Goal: Task Accomplishment & Management: Manage account settings

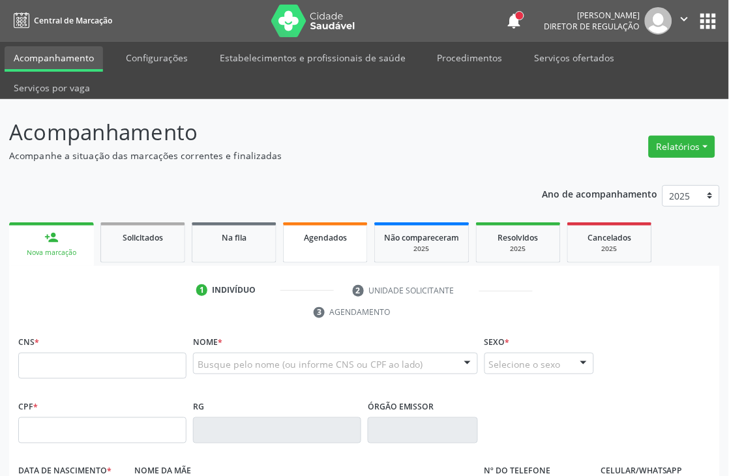
click at [348, 246] on link "Agendados" at bounding box center [325, 242] width 85 height 40
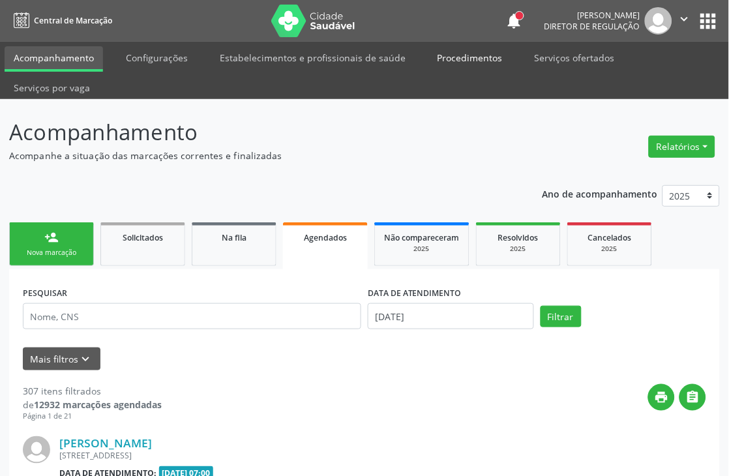
click at [440, 59] on link "Procedimentos" at bounding box center [469, 57] width 83 height 23
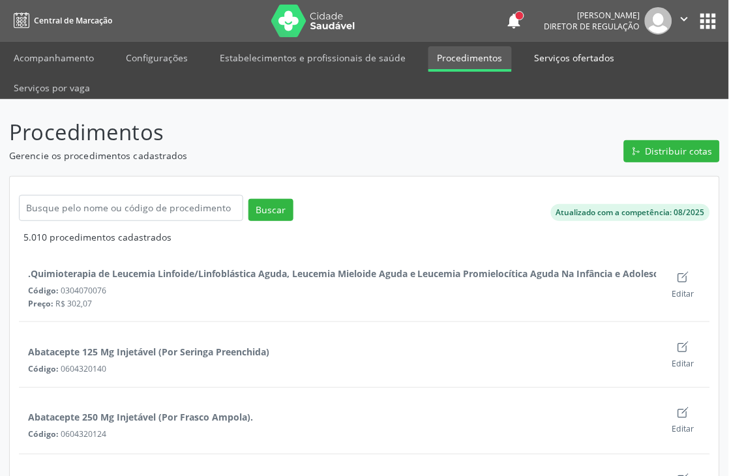
click at [546, 49] on link "Serviços ofertados" at bounding box center [574, 57] width 98 height 23
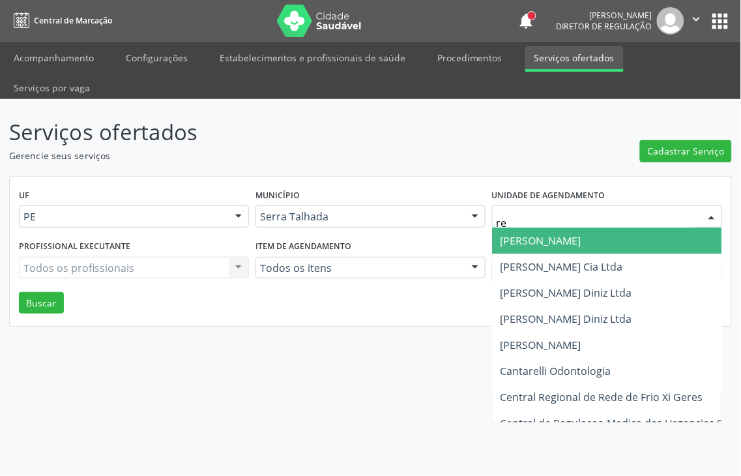
type input "r"
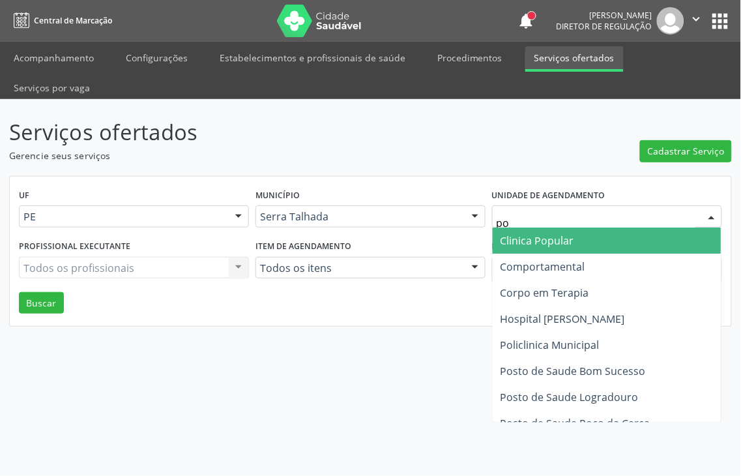
type input "p"
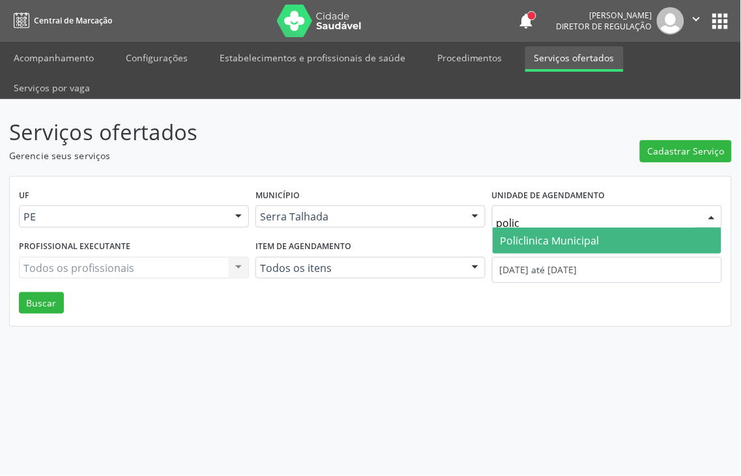
type input "policl"
click at [536, 233] on span "Policlinica Municipal" at bounding box center [550, 240] width 99 height 14
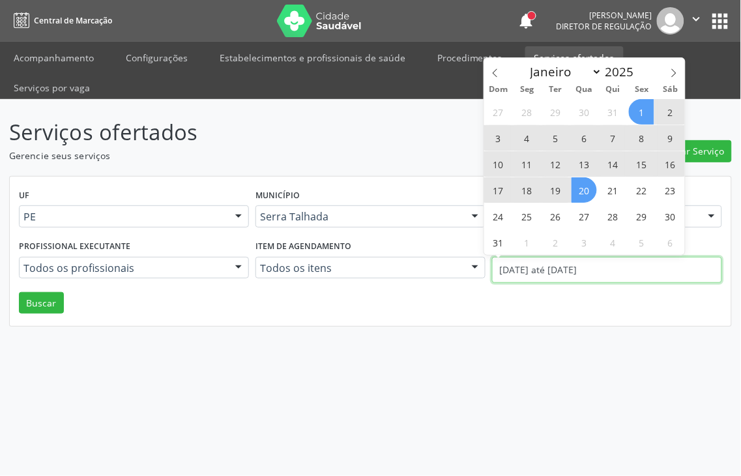
click at [538, 244] on body "Central de Marcação notifications Adão Alves de Medeiros Diretor de regulação …" at bounding box center [370, 238] width 741 height 476
click at [498, 72] on icon at bounding box center [495, 72] width 9 height 9
select select "6"
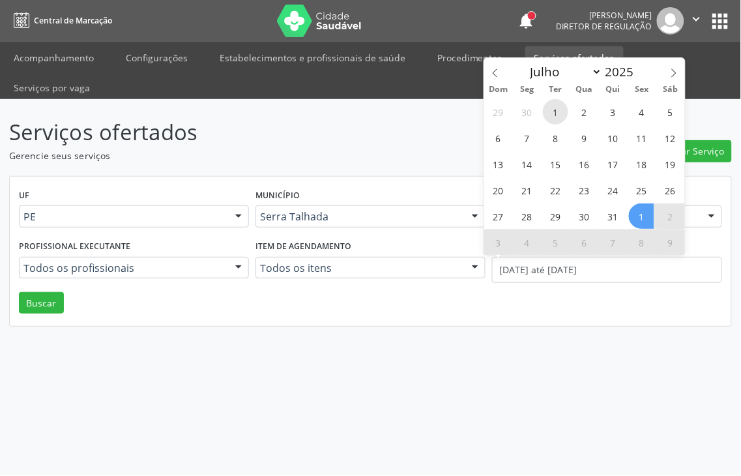
click at [551, 110] on span "1" at bounding box center [555, 111] width 25 height 25
type input "01/07/2025"
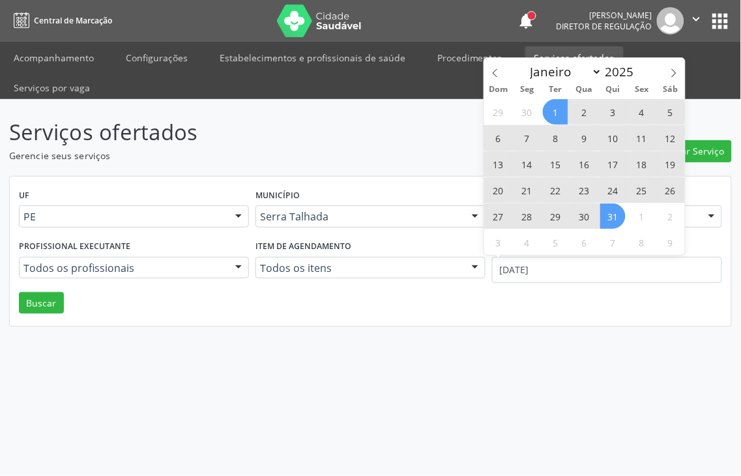
click at [613, 223] on span "31" at bounding box center [612, 215] width 25 height 25
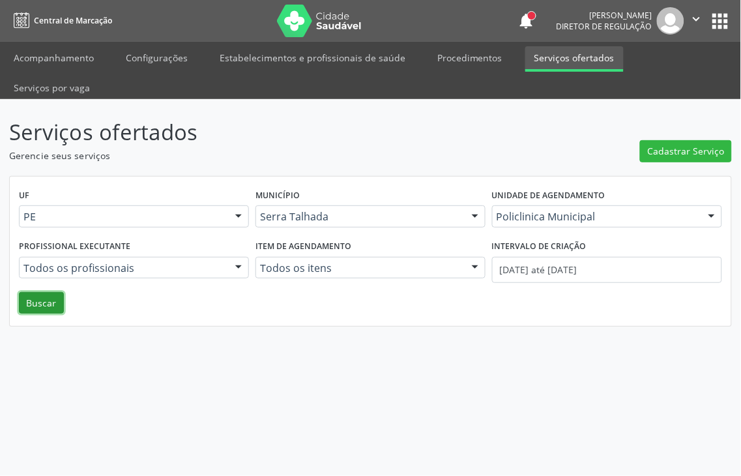
click at [33, 292] on button "Buscar" at bounding box center [41, 303] width 45 height 22
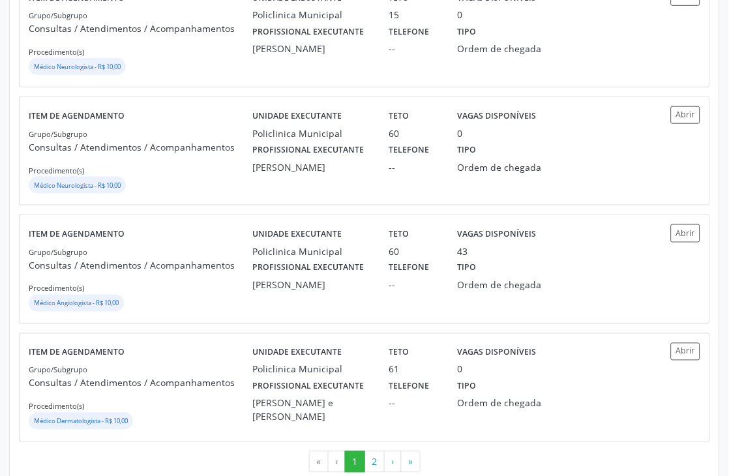
scroll to position [1807, 0]
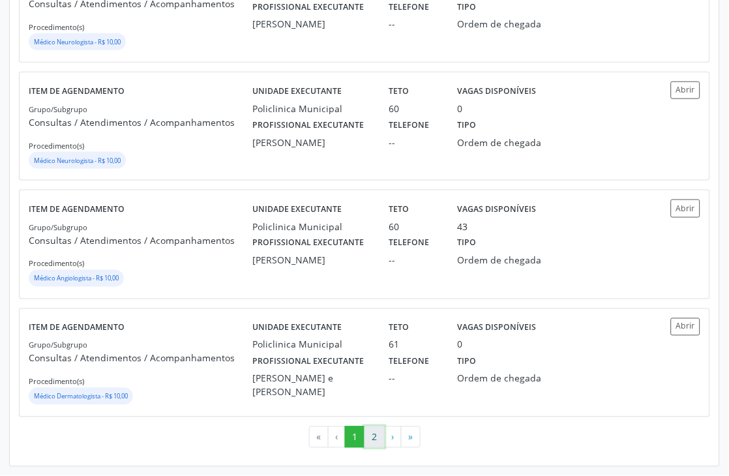
click at [366, 434] on button "2" at bounding box center [374, 437] width 20 height 22
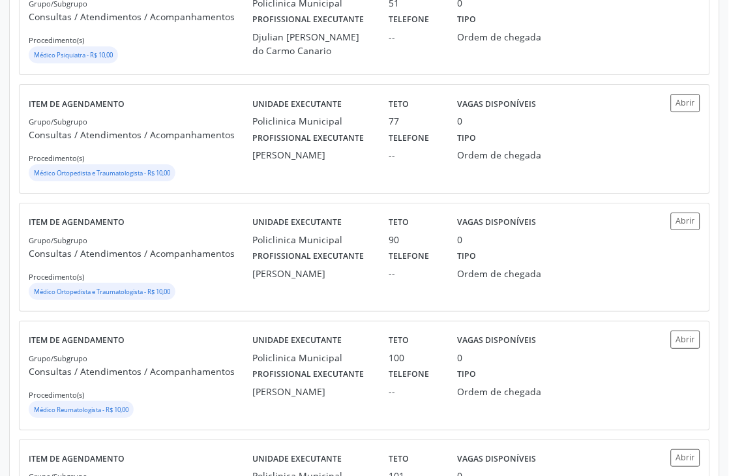
scroll to position [724, 0]
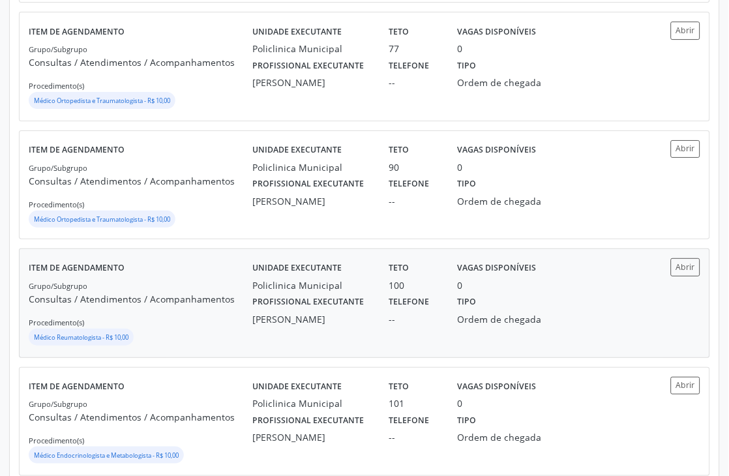
click at [437, 302] on div "Telefone --" at bounding box center [414, 309] width 68 height 34
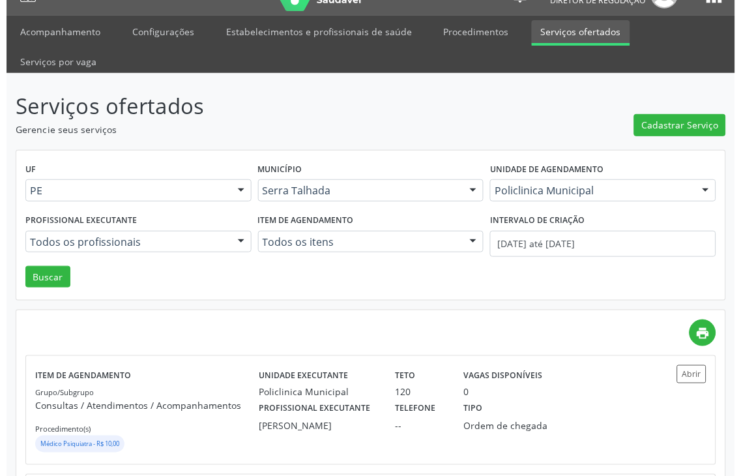
scroll to position [0, 0]
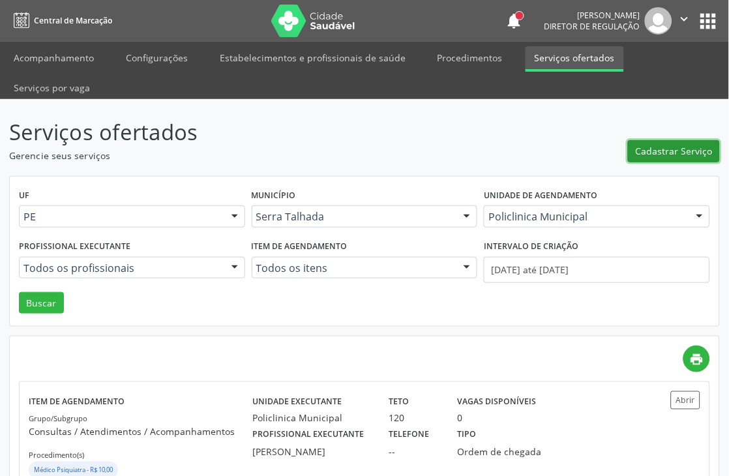
click at [648, 142] on button "Cadastrar Serviço" at bounding box center [674, 151] width 92 height 22
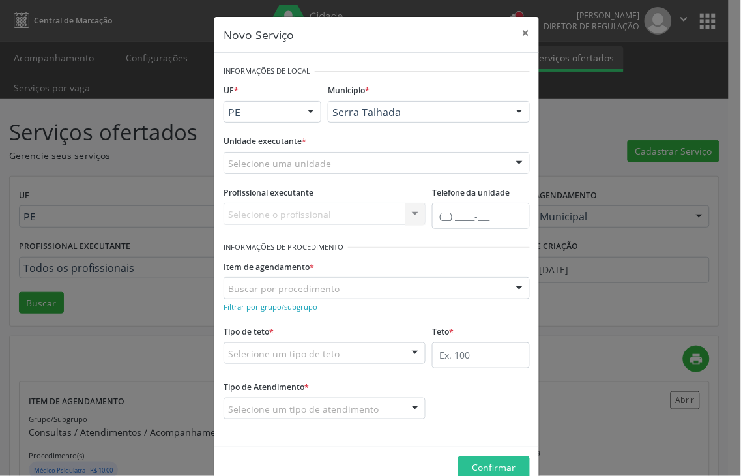
click at [496, 27] on header "Novo Serviço ×" at bounding box center [376, 35] width 325 height 36
click at [517, 28] on button "×" at bounding box center [526, 33] width 26 height 32
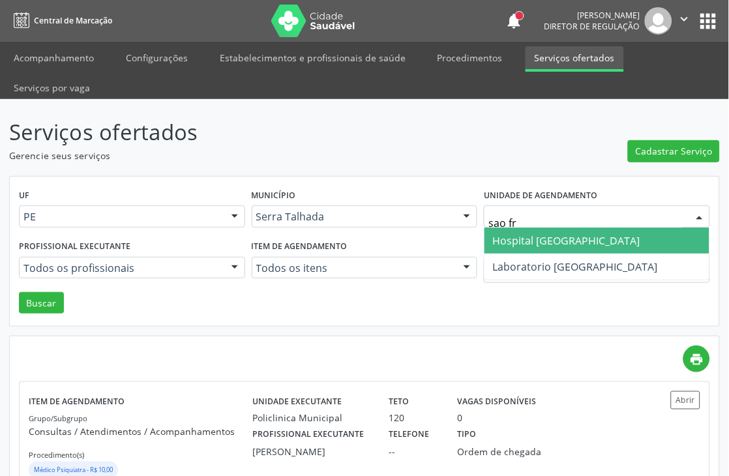
click at [538, 238] on span "Hospital Sao Francisco" at bounding box center [565, 240] width 147 height 14
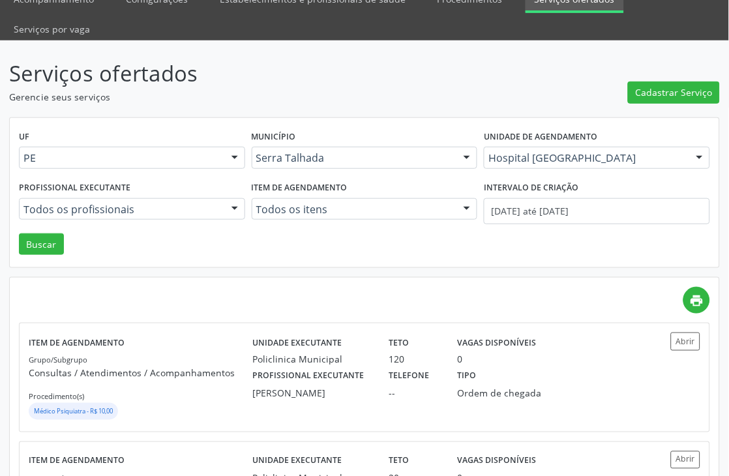
scroll to position [145, 0]
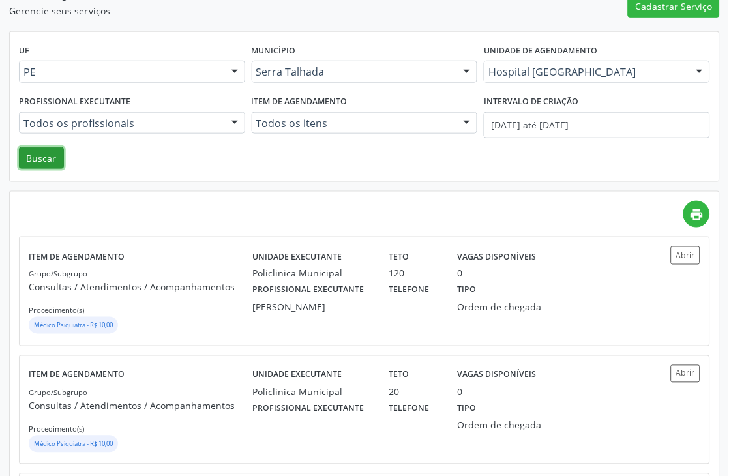
click at [31, 166] on button "Buscar" at bounding box center [41, 158] width 45 height 22
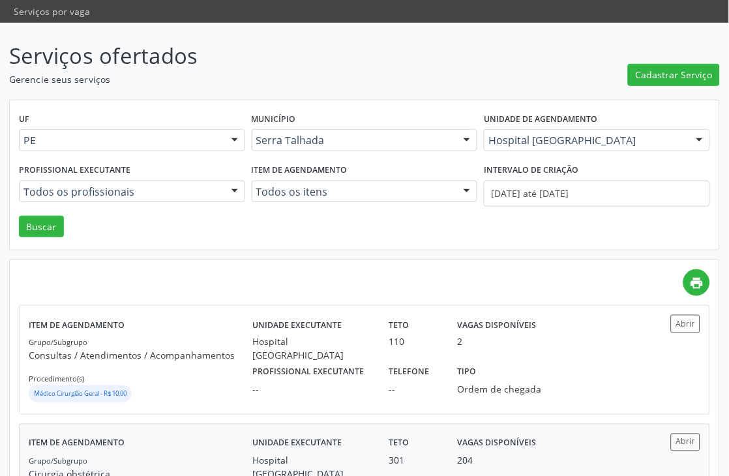
scroll to position [72, 0]
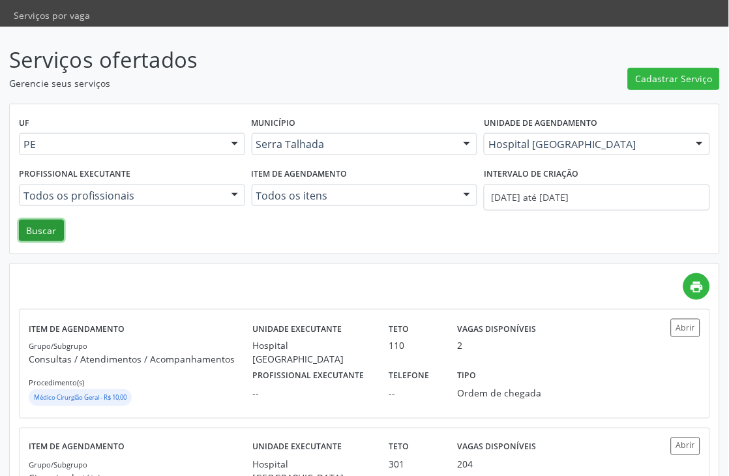
click at [27, 227] on button "Buscar" at bounding box center [41, 231] width 45 height 22
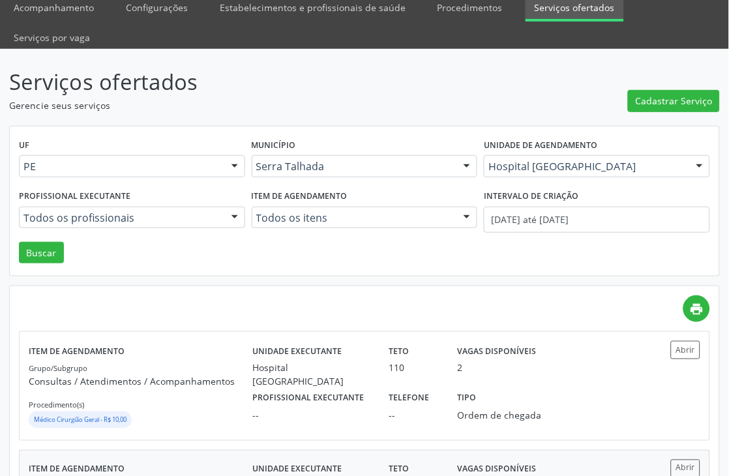
scroll to position [0, 0]
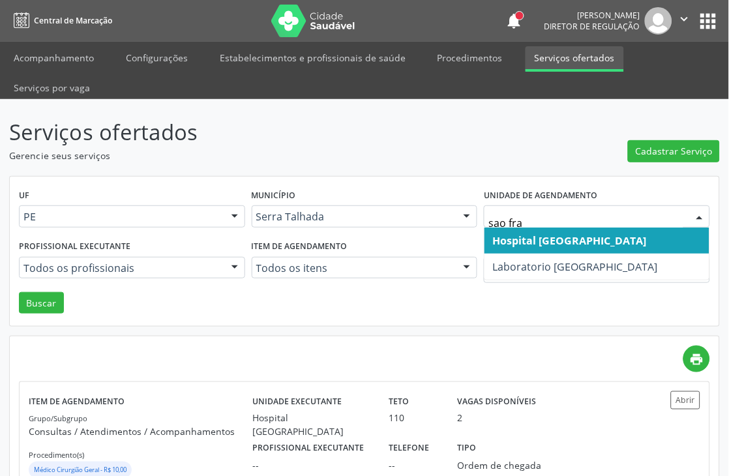
type input "sao fran"
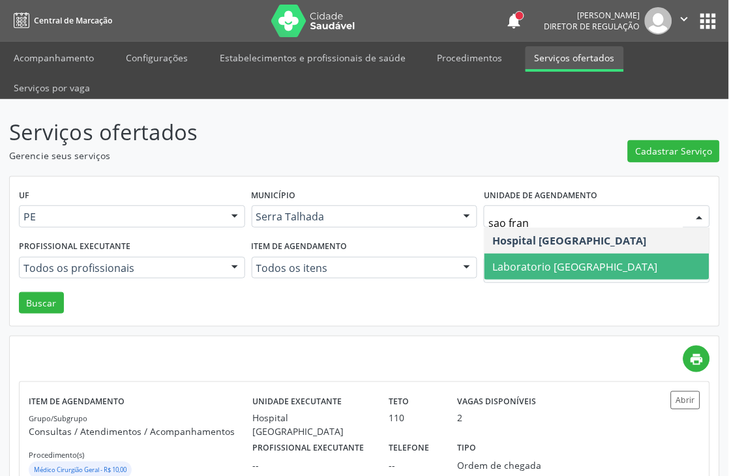
click at [530, 270] on span "Laboratorio [GEOGRAPHIC_DATA]" at bounding box center [574, 266] width 165 height 14
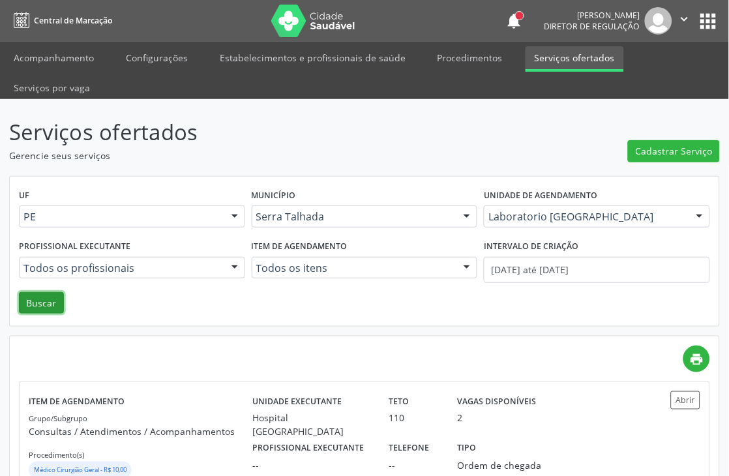
click at [41, 301] on button "Buscar" at bounding box center [41, 303] width 45 height 22
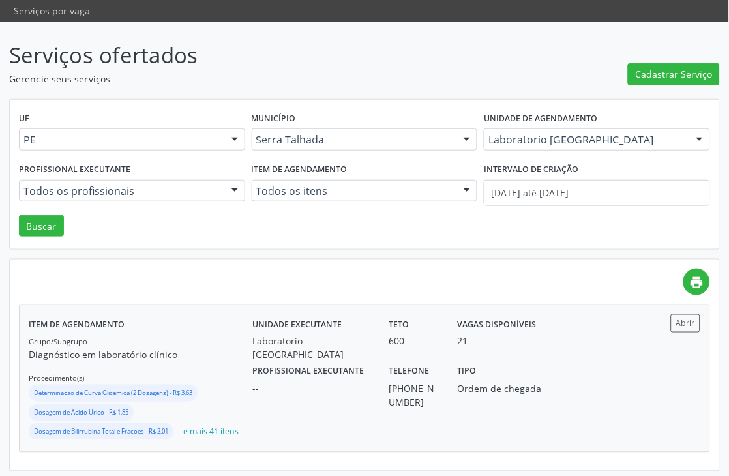
scroll to position [81, 0]
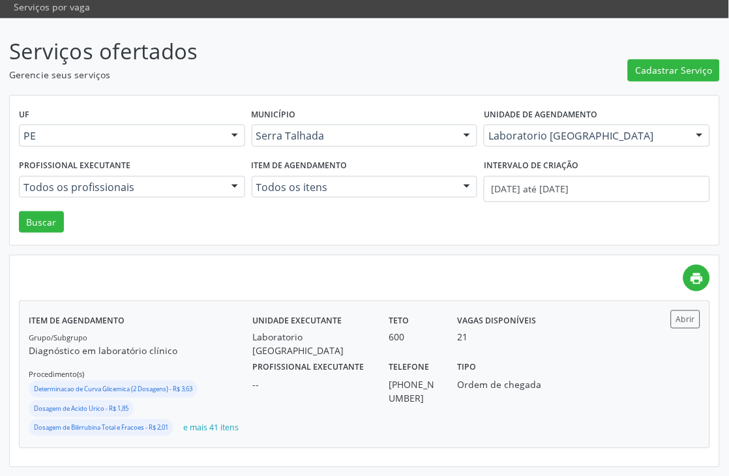
click at [595, 340] on div "Unidade executante Laboratorio Sao Francisco Teto 600 Vagas disponíveis 21" at bounding box center [448, 334] width 410 height 48
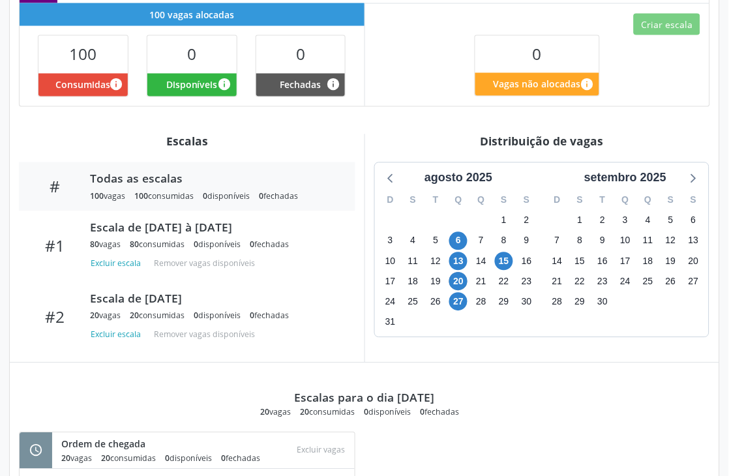
scroll to position [362, 0]
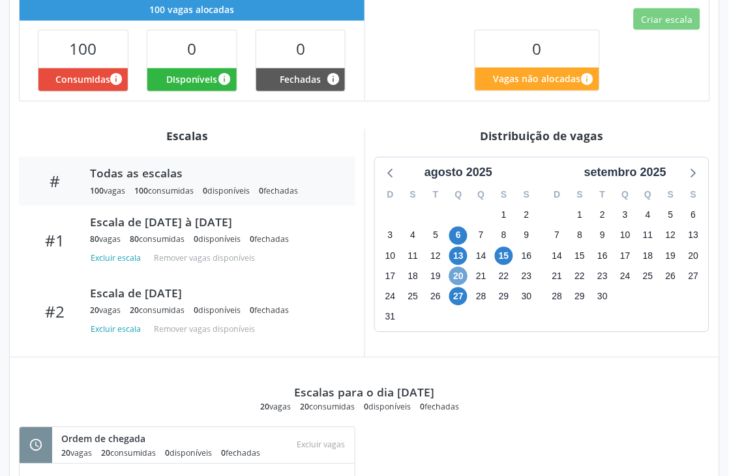
click at [459, 278] on span "20" at bounding box center [458, 276] width 18 height 18
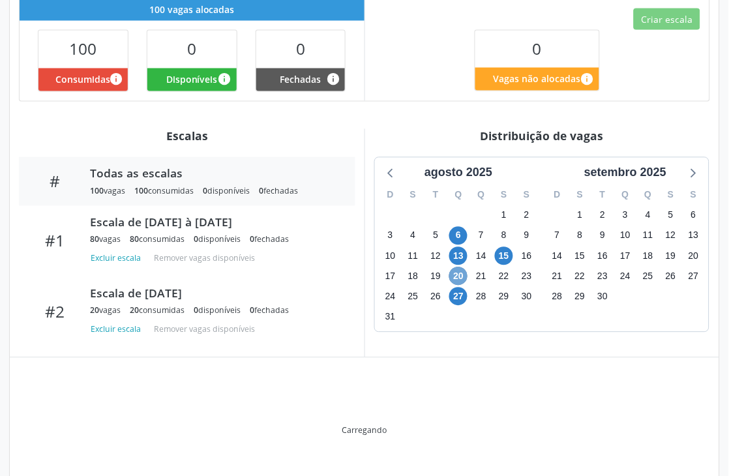
click at [459, 278] on span "20" at bounding box center [458, 276] width 18 height 18
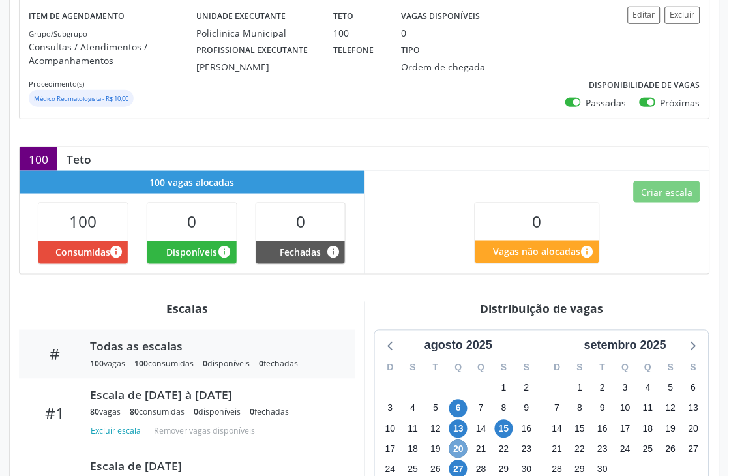
scroll to position [0, 0]
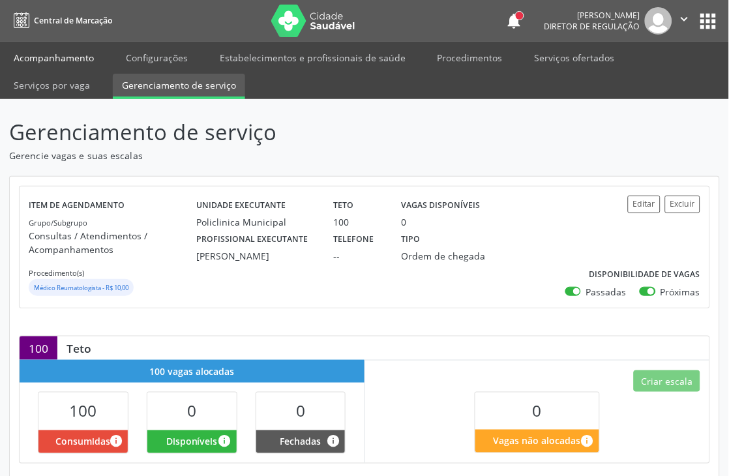
click at [39, 57] on link "Acompanhamento" at bounding box center [54, 57] width 98 height 23
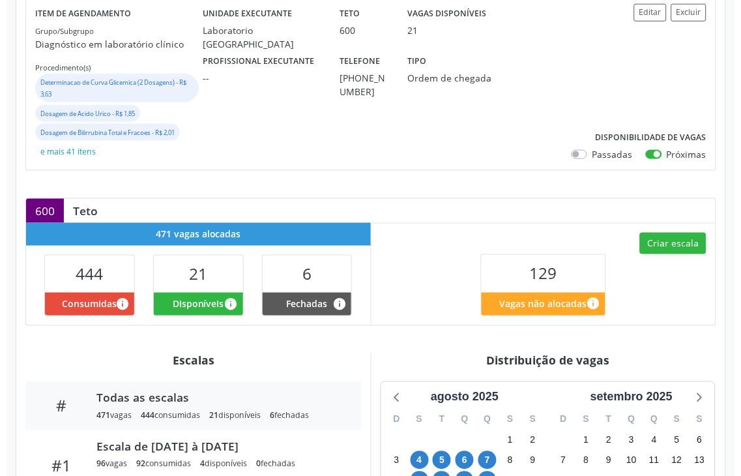
scroll to position [217, 0]
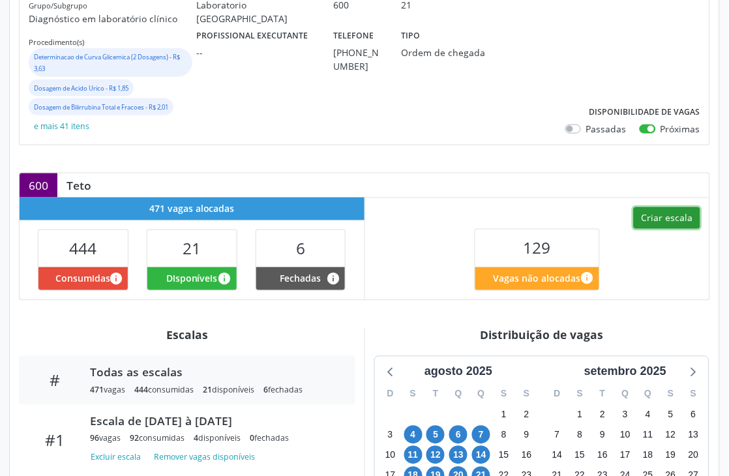
click at [660, 210] on button "Criar escala" at bounding box center [667, 218] width 66 height 22
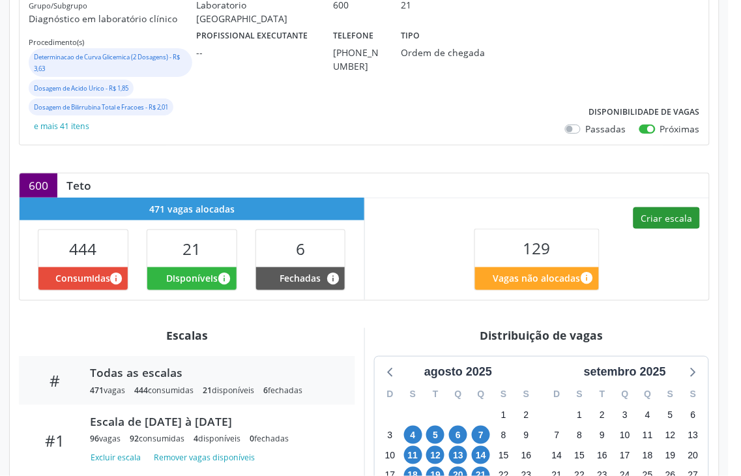
select select "7"
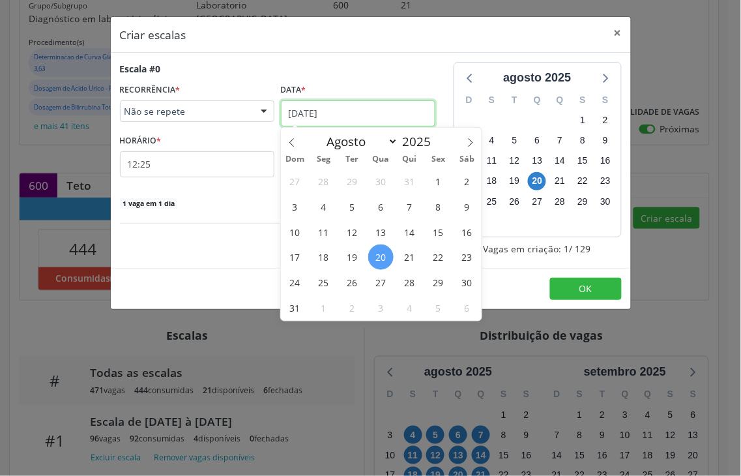
click at [318, 103] on input "[DATE]" at bounding box center [358, 113] width 154 height 26
click at [355, 279] on span "26" at bounding box center [352, 282] width 25 height 25
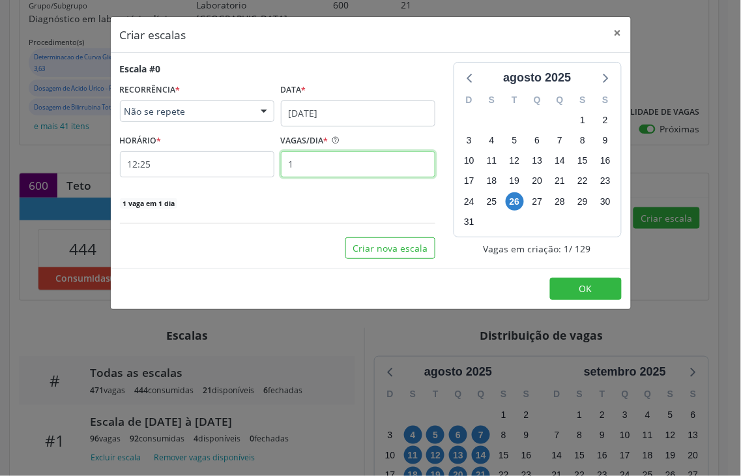
click at [315, 163] on input "1" at bounding box center [358, 164] width 154 height 26
type input "5"
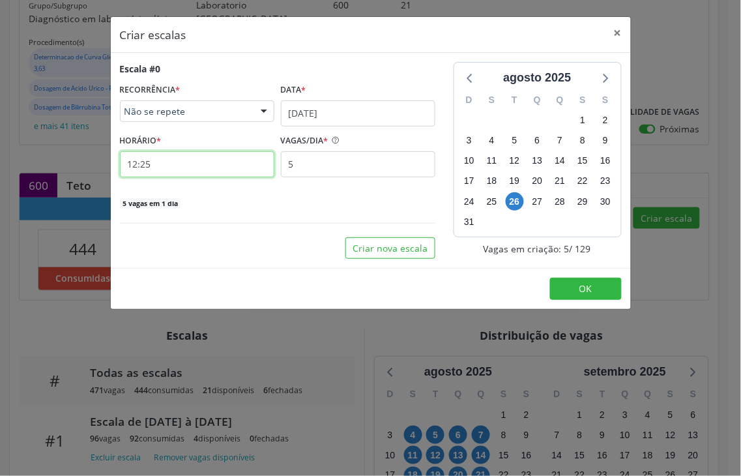
click at [178, 167] on input "12:25" at bounding box center [197, 164] width 154 height 26
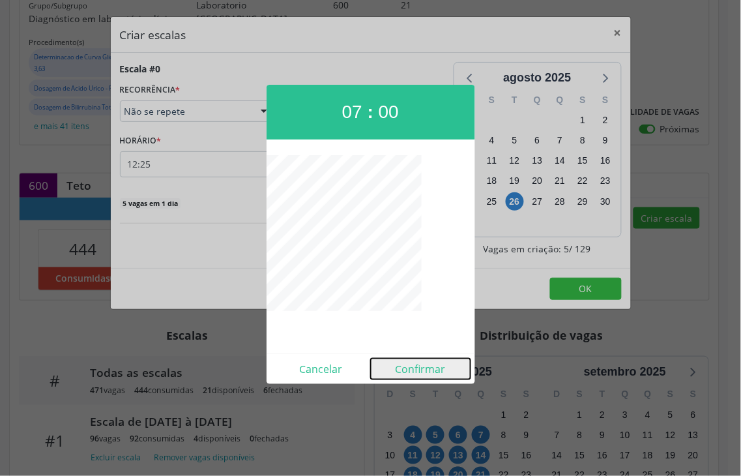
click at [434, 373] on button "Confirmar" at bounding box center [421, 369] width 100 height 21
type input "07:00"
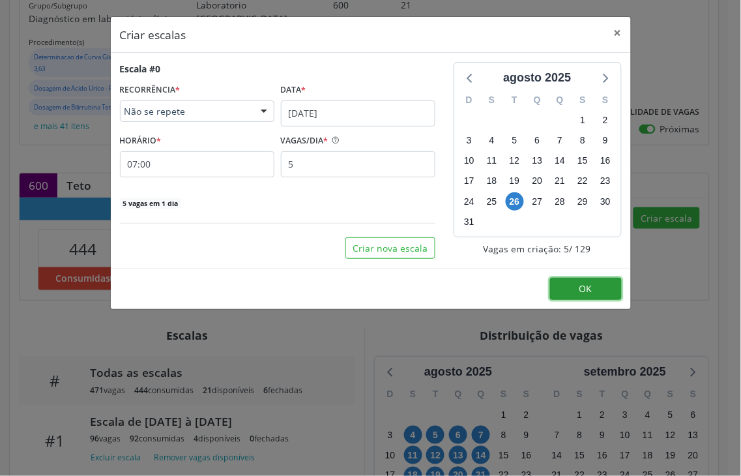
click at [604, 286] on button "OK" at bounding box center [586, 289] width 72 height 22
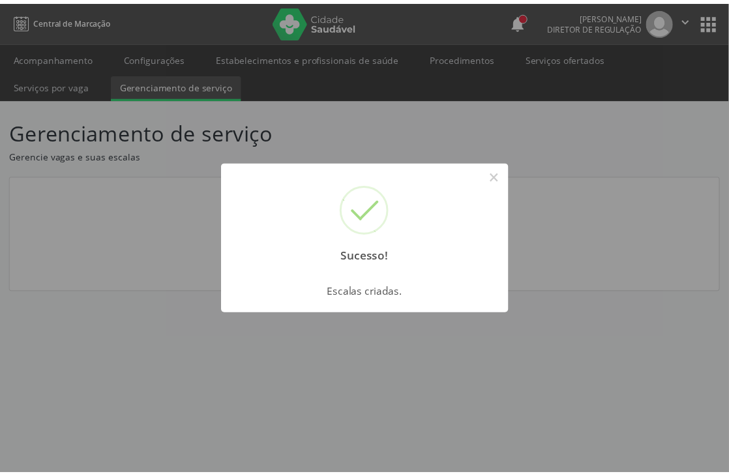
scroll to position [0, 0]
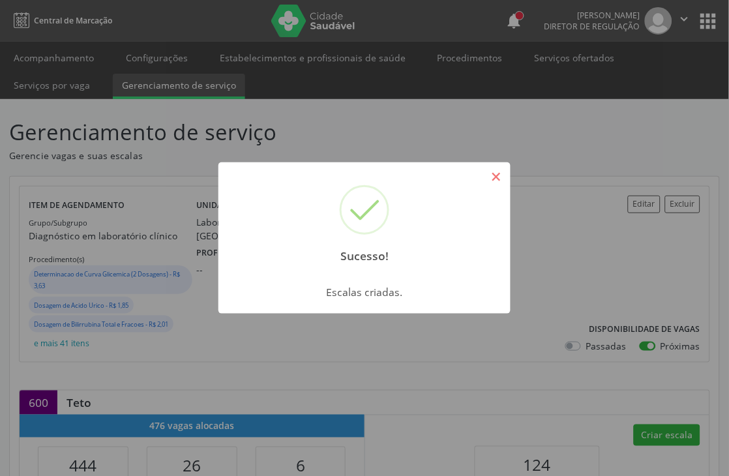
click at [486, 177] on button "×" at bounding box center [496, 177] width 22 height 22
